Goal: Information Seeking & Learning: Learn about a topic

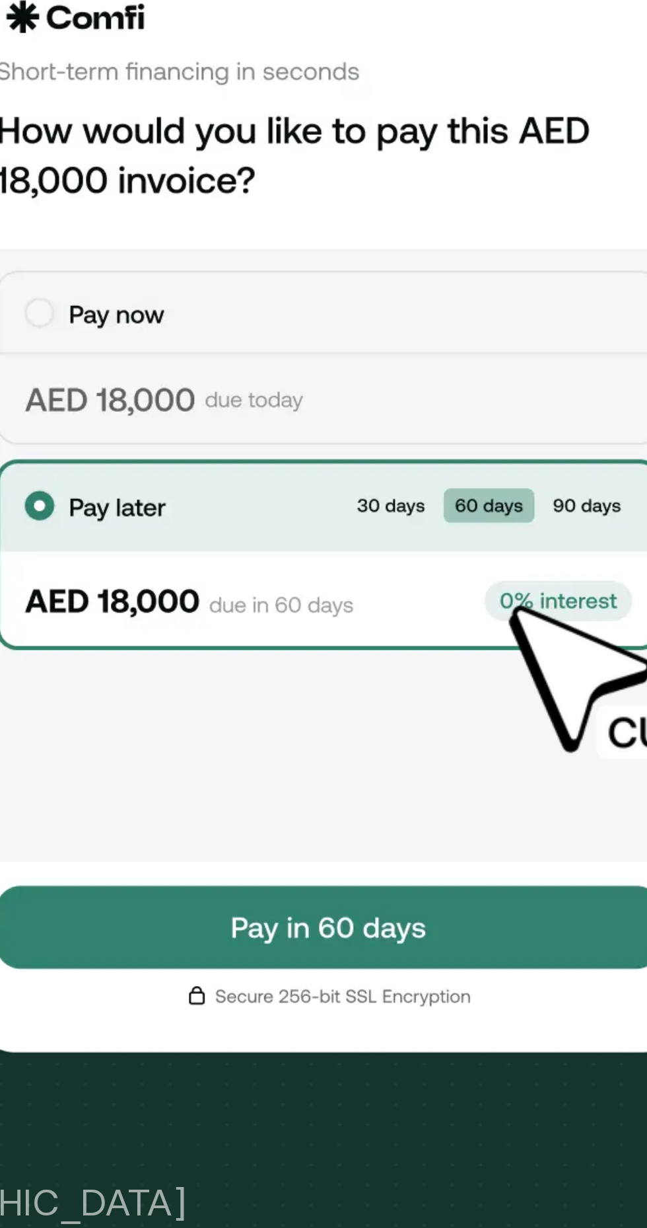
scroll to position [1, 0]
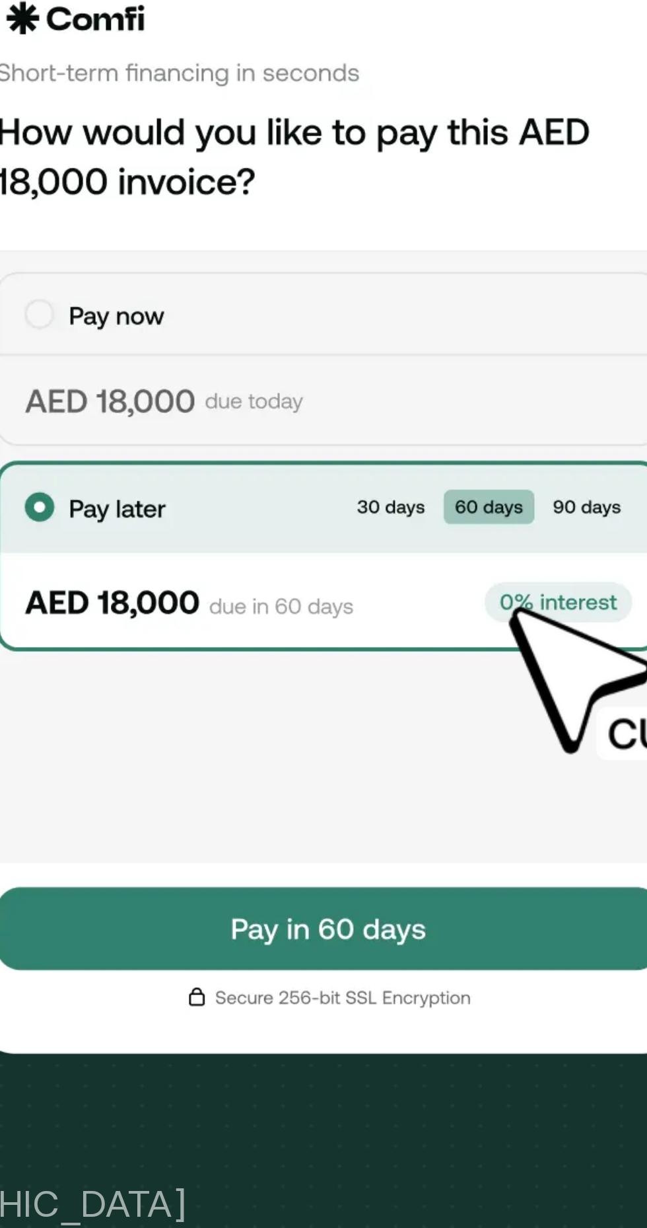
click at [398, 161] on img at bounding box center [459, 198] width 159 height 238
click at [437, 159] on img at bounding box center [459, 198] width 159 height 238
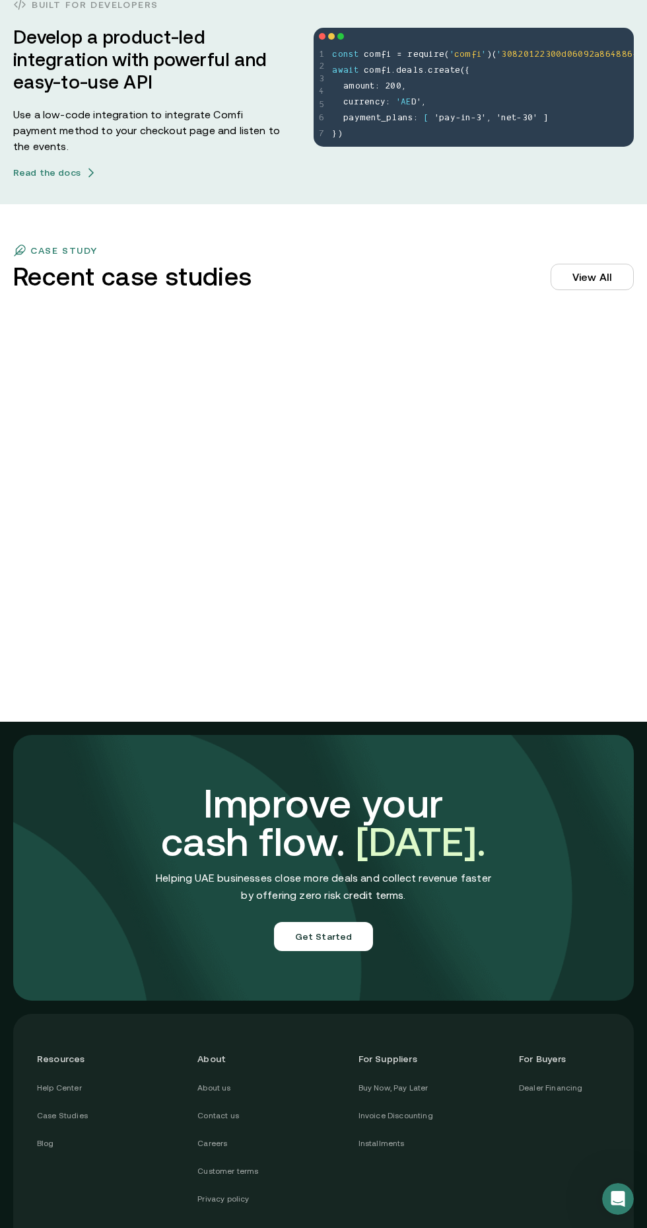
scroll to position [3065, 0]
